Goal: Understand process/instructions: Learn about a topic

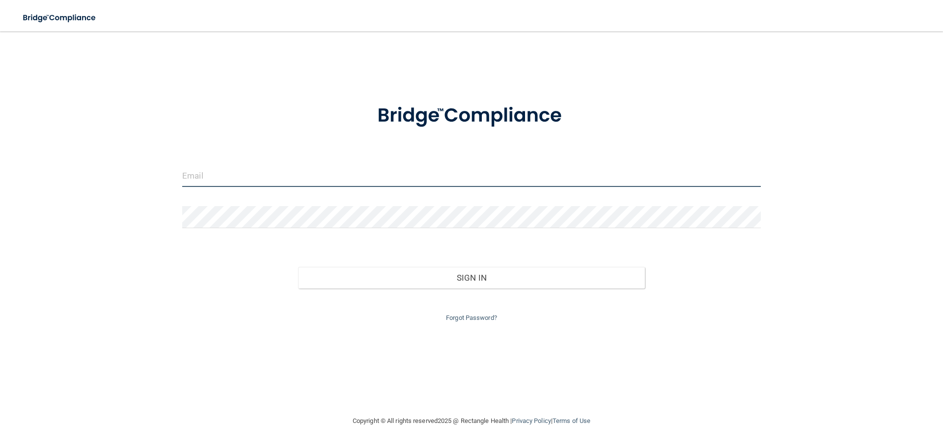
type input "[EMAIL_ADDRESS][DOMAIN_NAME]"
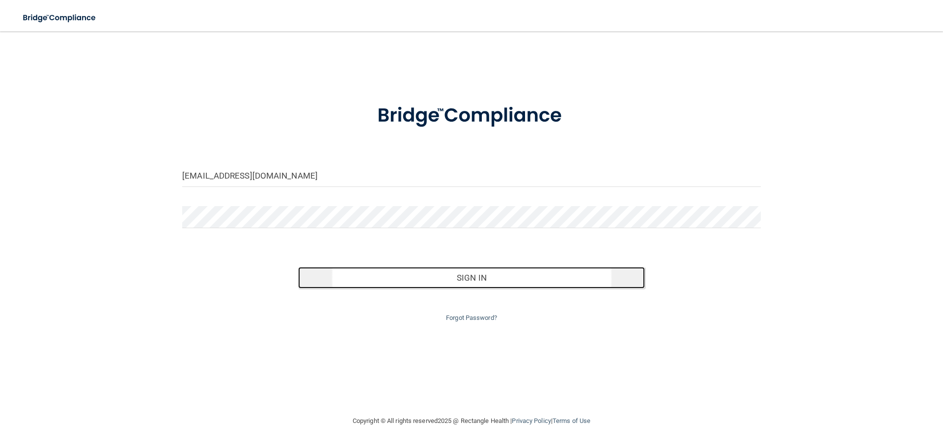
click at [512, 276] on button "Sign In" at bounding box center [471, 278] width 347 height 22
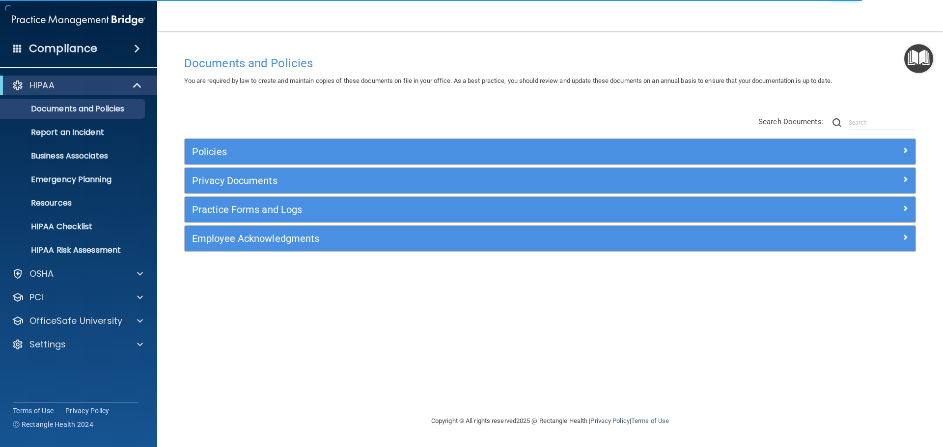
click at [915, 57] on img "Open Resource Center" at bounding box center [918, 58] width 29 height 29
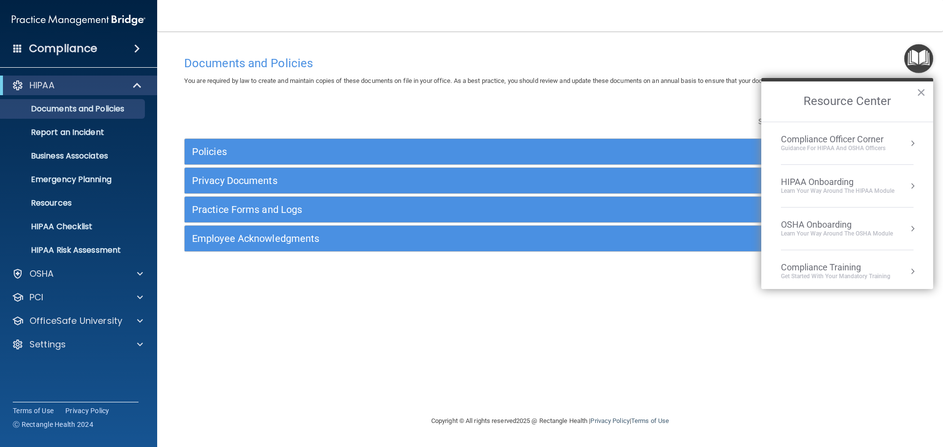
click at [834, 182] on div "HIPAA Onboarding" at bounding box center [837, 182] width 113 height 11
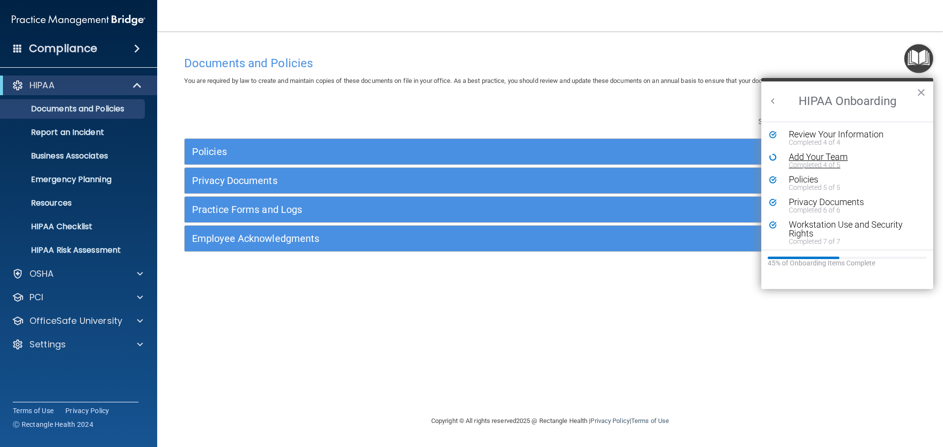
click at [819, 155] on div "Add Your Team" at bounding box center [851, 157] width 124 height 9
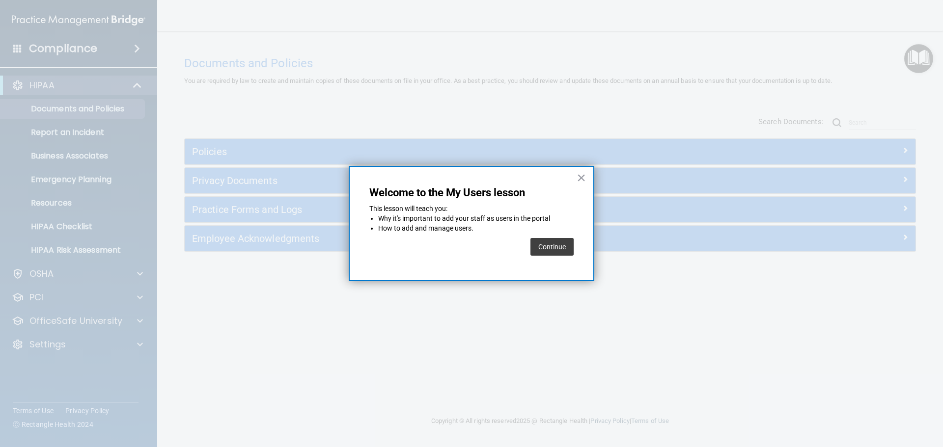
click at [542, 248] on button "Continue" at bounding box center [551, 247] width 43 height 18
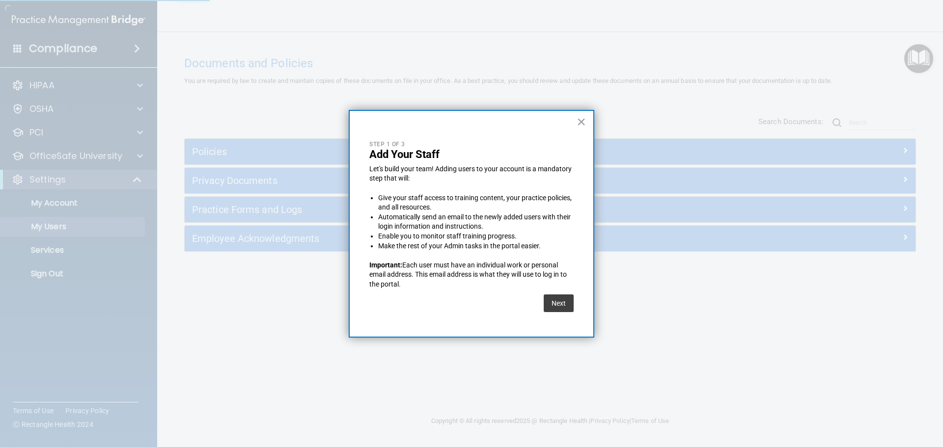
select select "20"
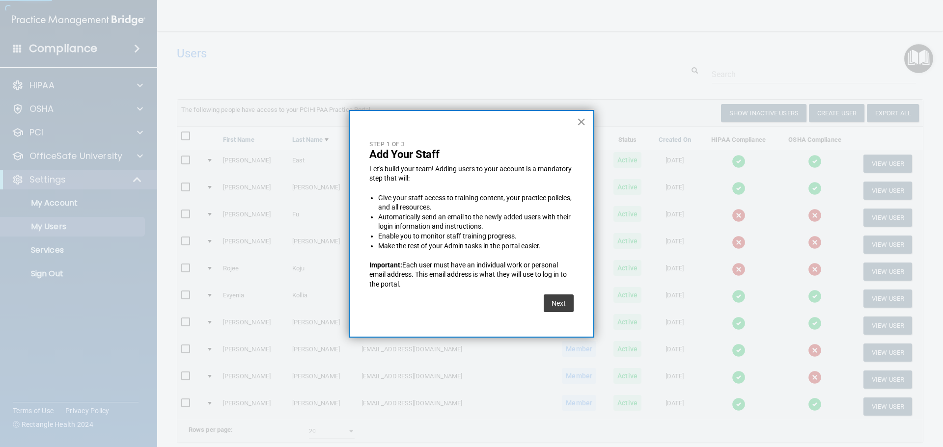
click at [581, 118] on button "×" at bounding box center [581, 122] width 9 height 16
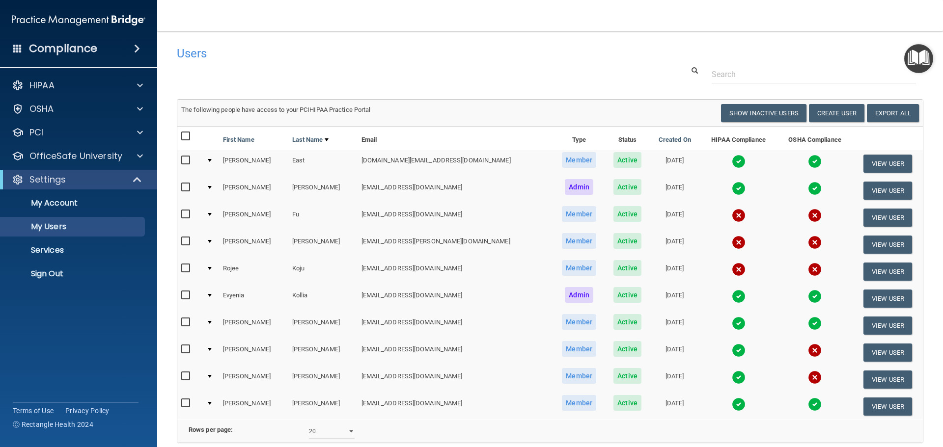
scroll to position [95, 0]
